Goal: Task Accomplishment & Management: Use online tool/utility

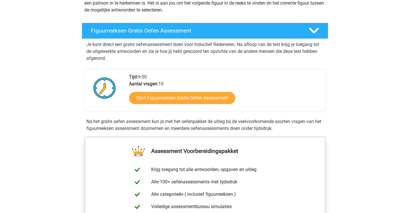
scroll to position [79, 0]
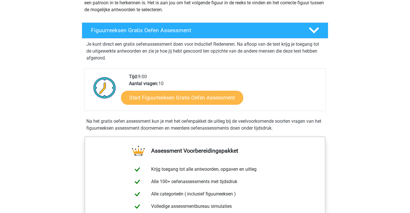
click at [172, 102] on link "Start Figuurreeksen Gratis Oefen Assessment" at bounding box center [182, 98] width 122 height 14
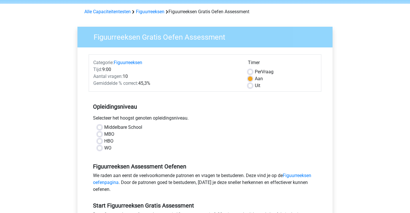
scroll to position [22, 0]
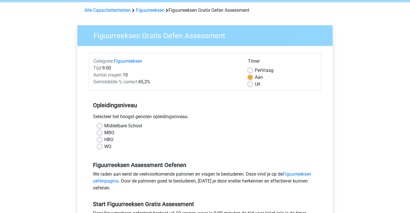
click at [104, 146] on label "WO" at bounding box center [107, 146] width 7 height 7
click at [102, 146] on input "WO" at bounding box center [99, 146] width 5 height 6
radio input "true"
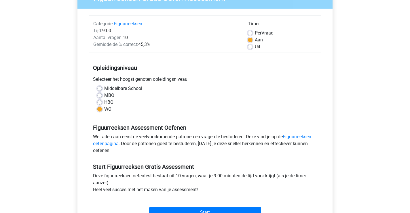
scroll to position [79, 0]
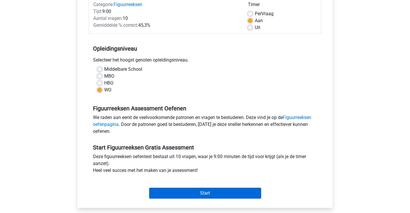
click at [169, 190] on input "Start" at bounding box center [205, 193] width 112 height 11
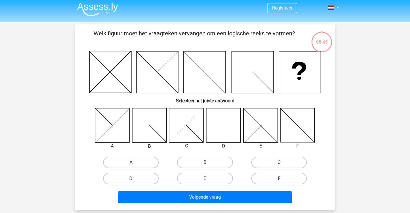
scroll to position [17, 0]
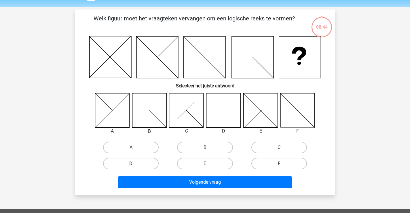
click at [139, 164] on label "D" at bounding box center [131, 164] width 56 height 12
click at [135, 164] on input "D" at bounding box center [133, 166] width 4 height 4
radio input "true"
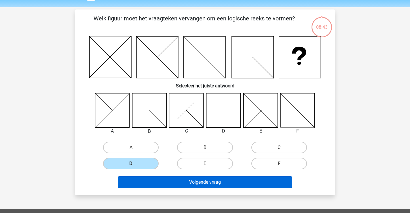
click at [167, 181] on button "Volgende vraag" at bounding box center [205, 182] width 174 height 12
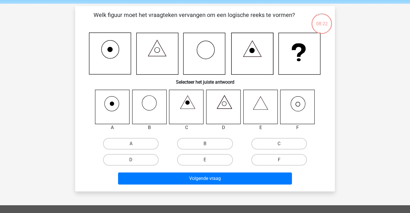
scroll to position [22, 0]
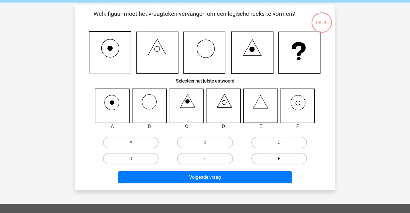
click at [276, 159] on label "F" at bounding box center [279, 159] width 56 height 12
click at [279, 159] on input "F" at bounding box center [281, 161] width 4 height 4
radio input "true"
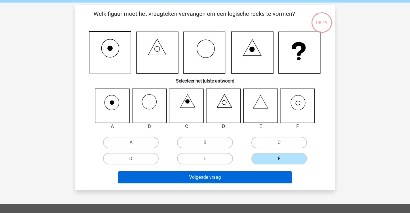
click at [261, 176] on button "Volgende vraag" at bounding box center [205, 177] width 174 height 12
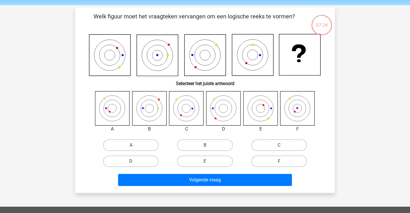
scroll to position [21, 0]
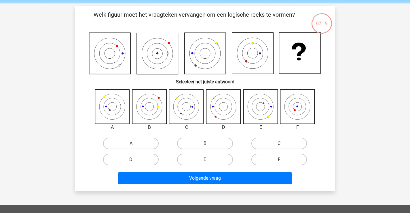
click at [214, 156] on label "E" at bounding box center [205, 160] width 56 height 12
click at [209, 160] on input "E" at bounding box center [207, 162] width 4 height 4
radio input "true"
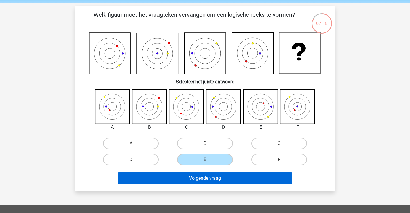
click at [211, 179] on button "Volgende vraag" at bounding box center [205, 178] width 174 height 12
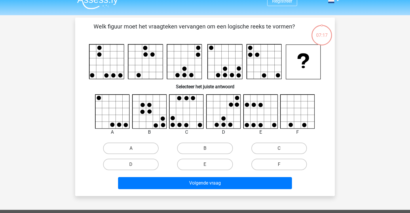
scroll to position [8, 0]
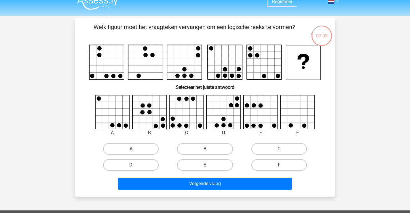
click at [297, 145] on label "C" at bounding box center [279, 149] width 56 height 12
click at [283, 149] on input "C" at bounding box center [281, 151] width 4 height 4
radio input "true"
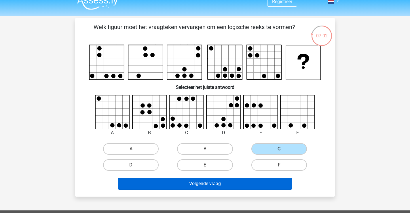
click at [268, 181] on button "Volgende vraag" at bounding box center [205, 184] width 174 height 12
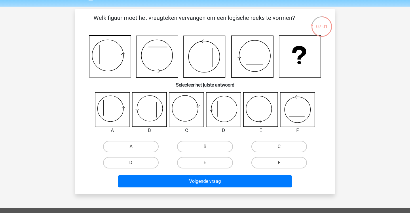
scroll to position [14, 0]
